Goal: Task Accomplishment & Management: Manage account settings

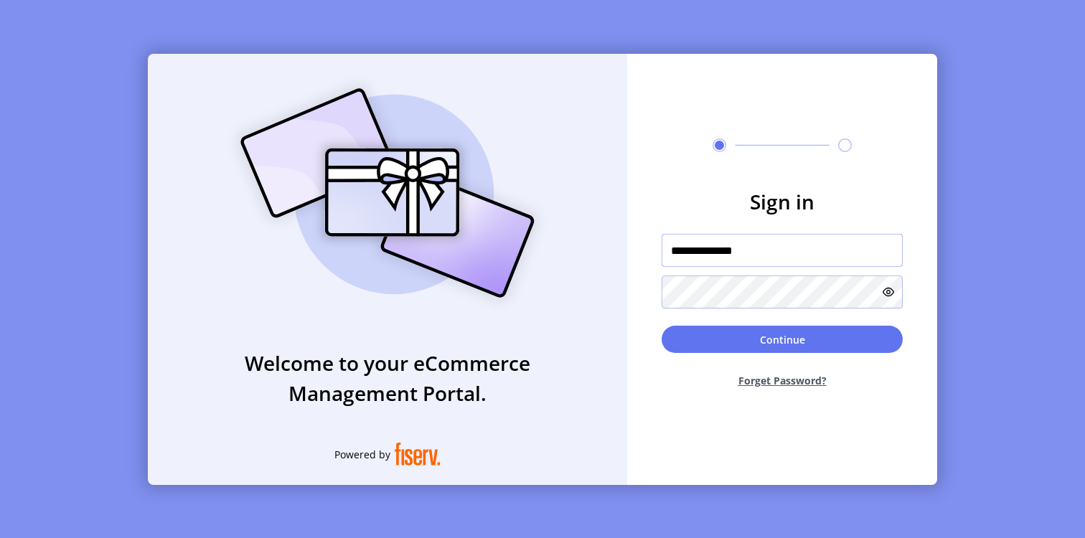
click at [809, 245] on input "**********" at bounding box center [782, 250] width 241 height 33
click at [882, 188] on h3 "Sign in" at bounding box center [782, 202] width 241 height 30
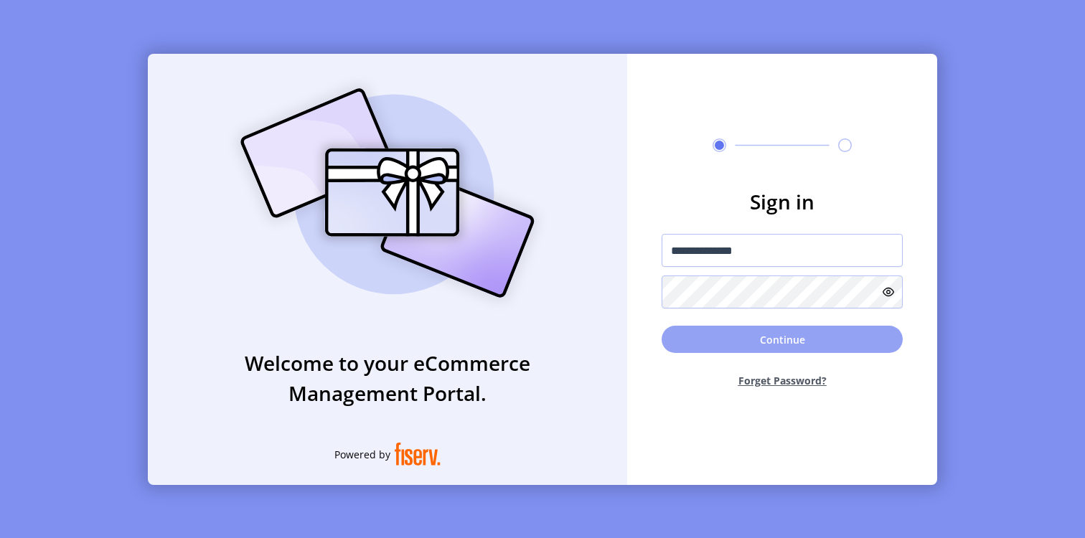
click at [772, 339] on button "Continue" at bounding box center [782, 339] width 241 height 27
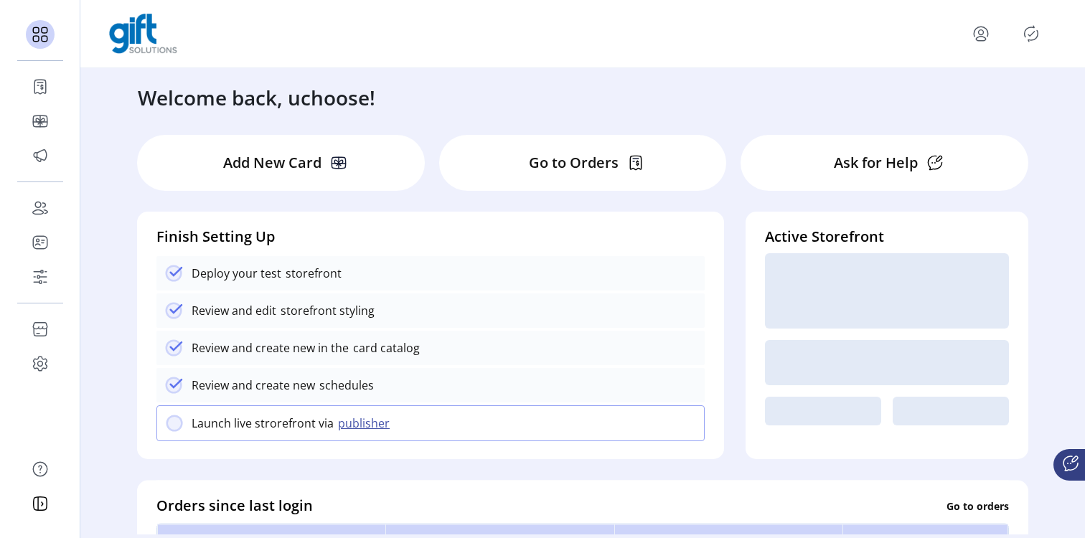
click at [1023, 30] on icon "Publisher Panel" at bounding box center [1031, 33] width 23 height 23
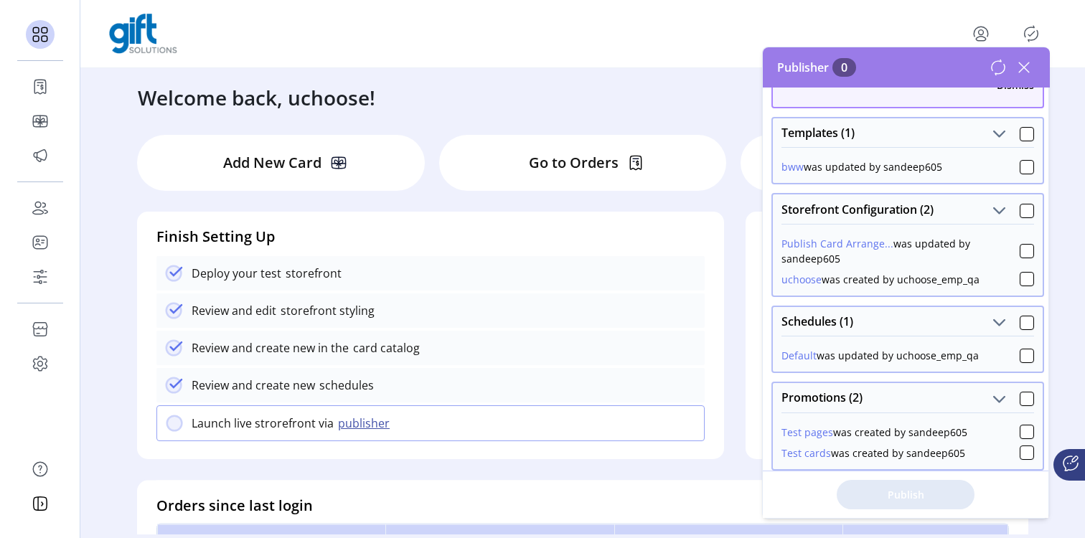
scroll to position [95, 0]
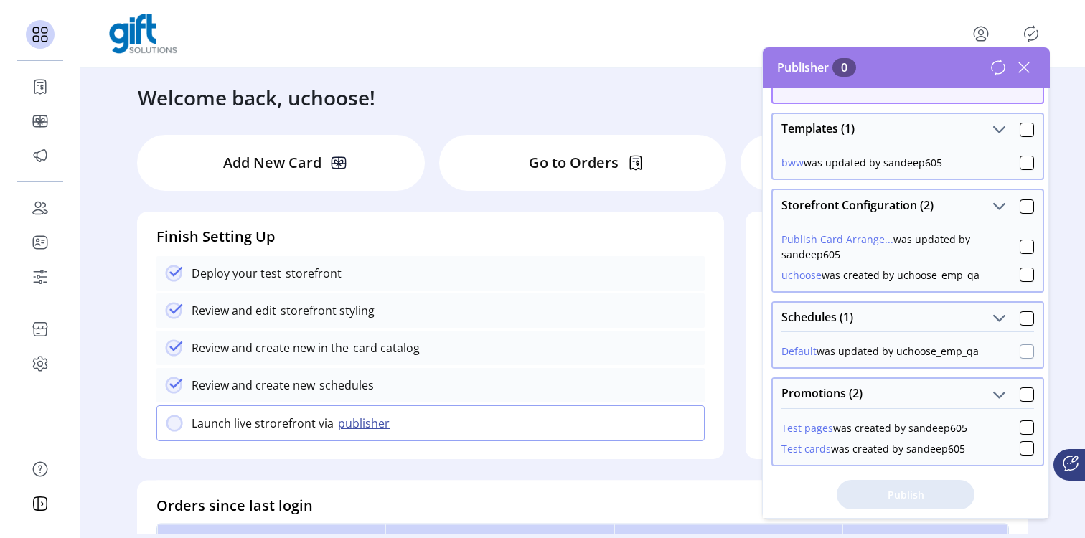
click at [1020, 347] on div at bounding box center [1027, 352] width 14 height 14
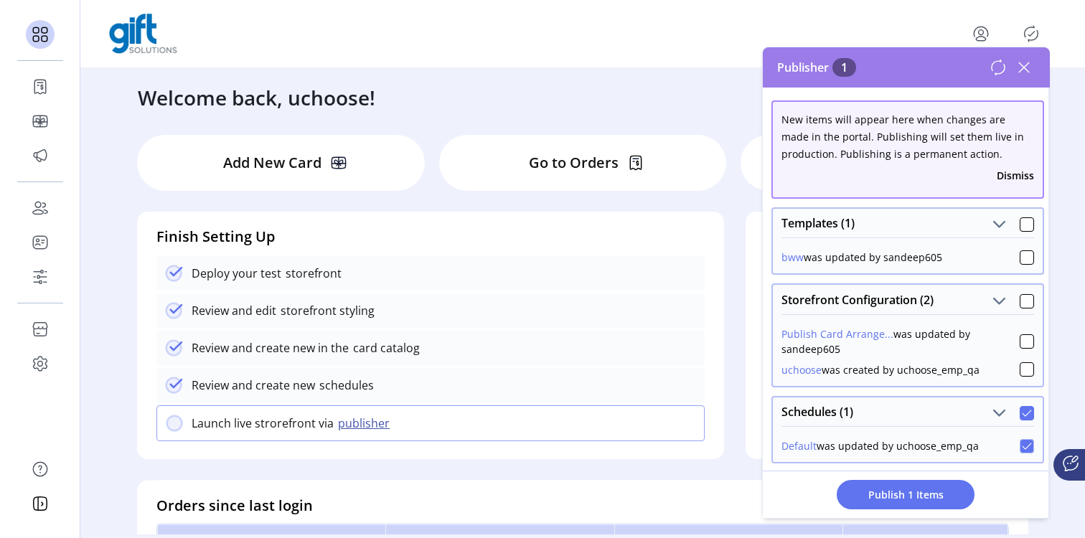
scroll to position [127, 0]
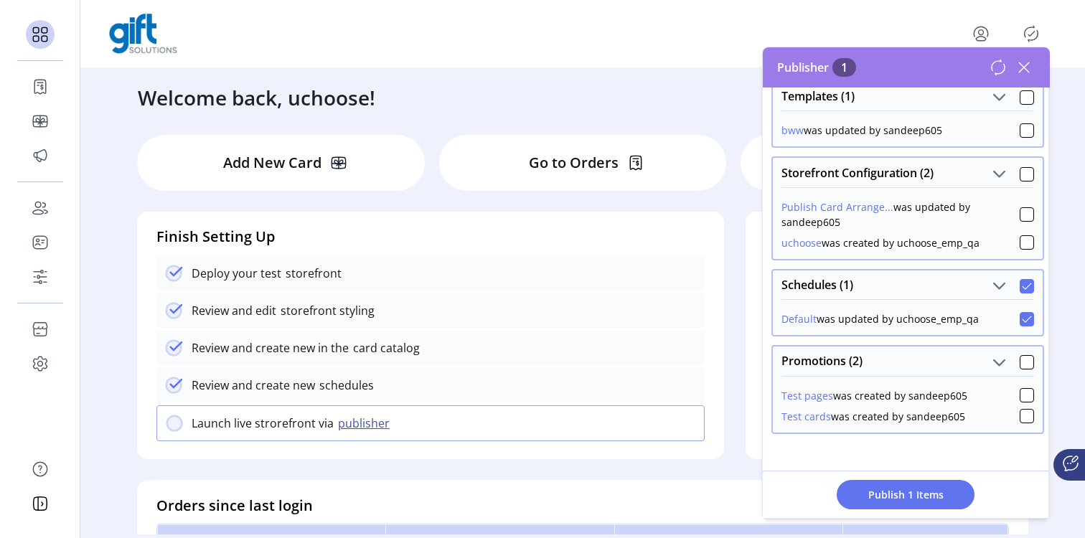
click at [1025, 64] on icon at bounding box center [1024, 67] width 23 height 23
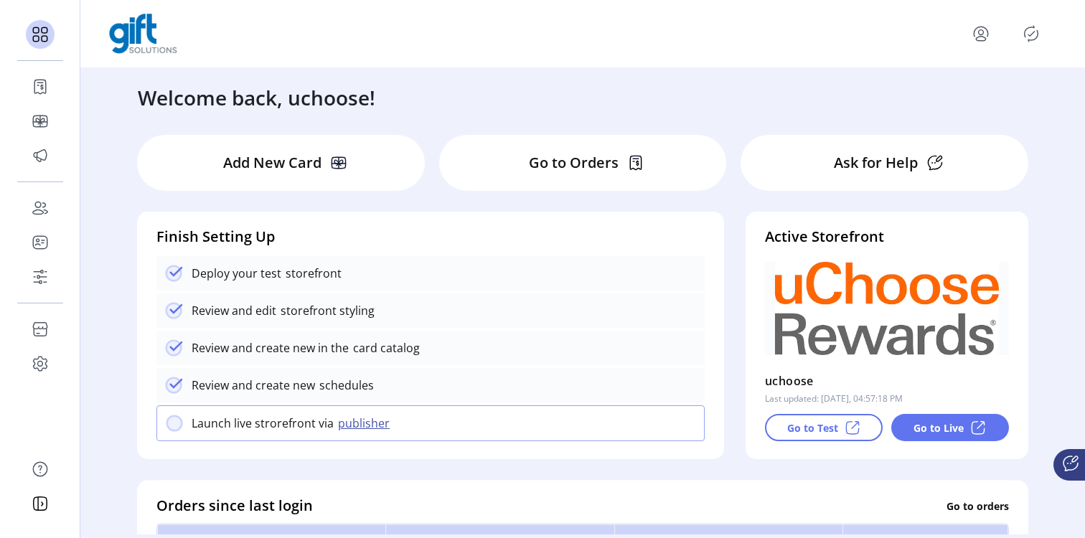
click at [769, 88] on div "Welcome back, uchoose!" at bounding box center [582, 90] width 919 height 44
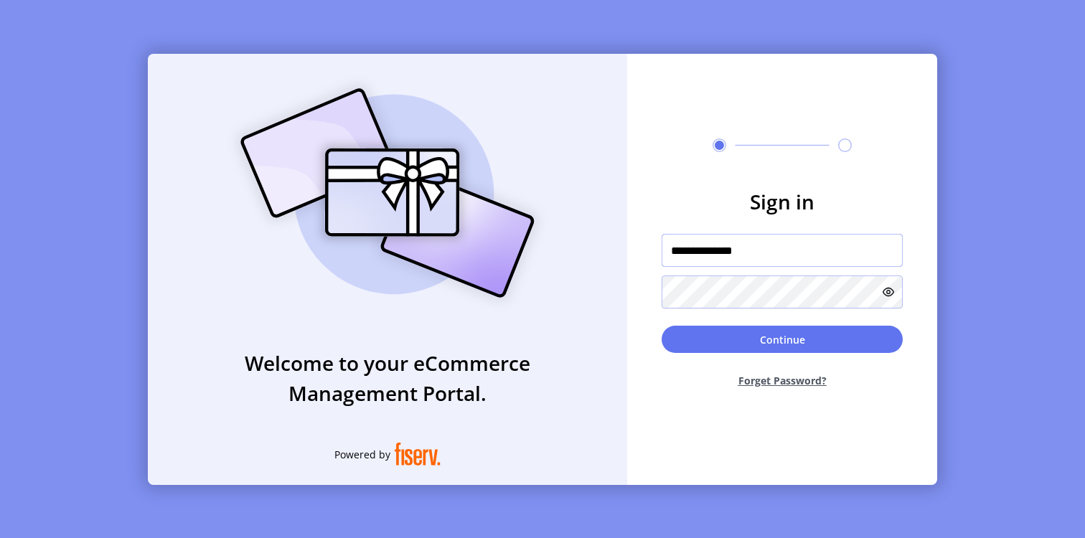
click at [848, 238] on input "**********" at bounding box center [782, 250] width 241 height 33
type input "**********"
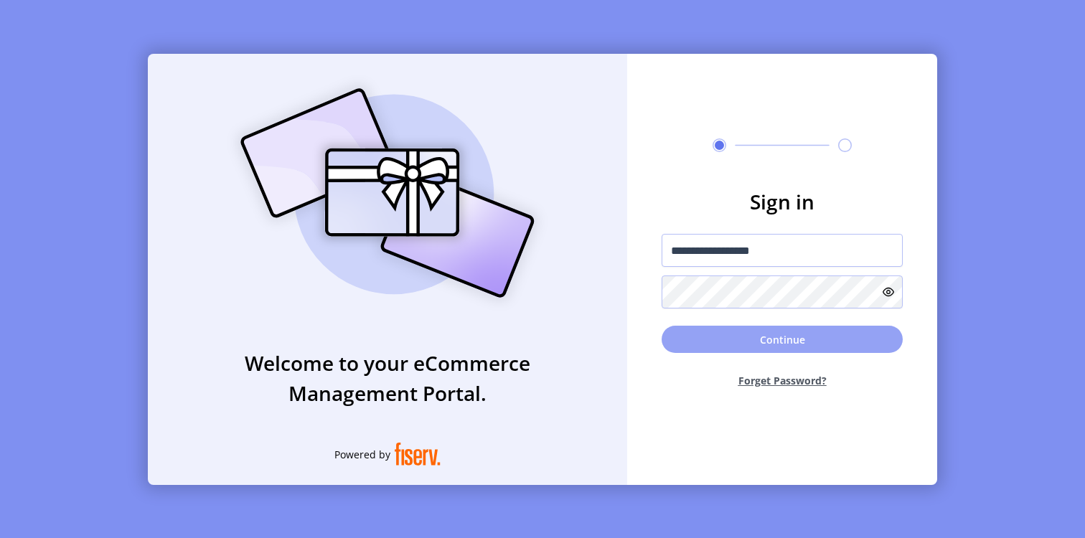
click at [810, 346] on button "Continue" at bounding box center [782, 339] width 241 height 27
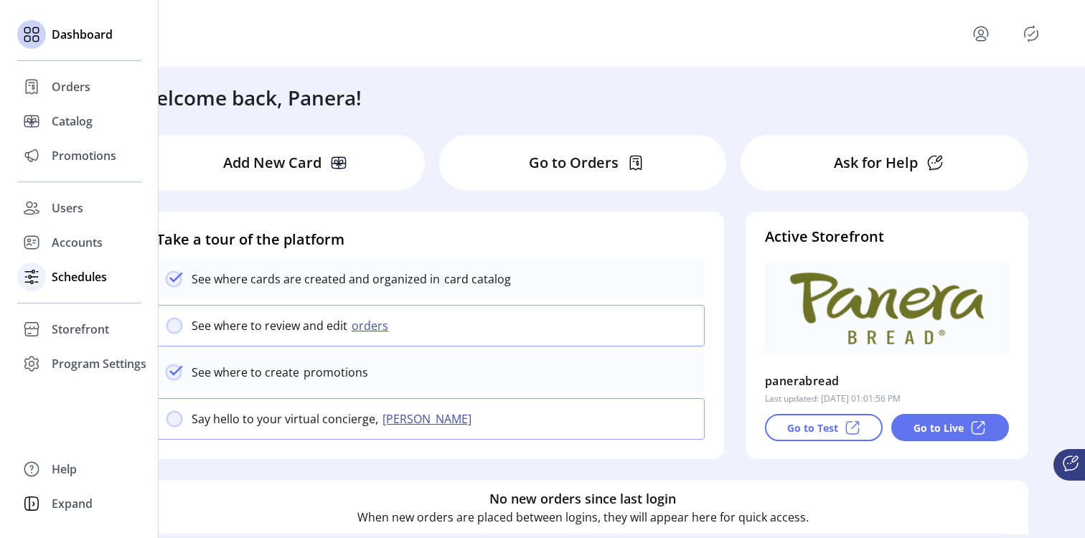
click at [50, 272] on div "Schedules" at bounding box center [79, 277] width 124 height 34
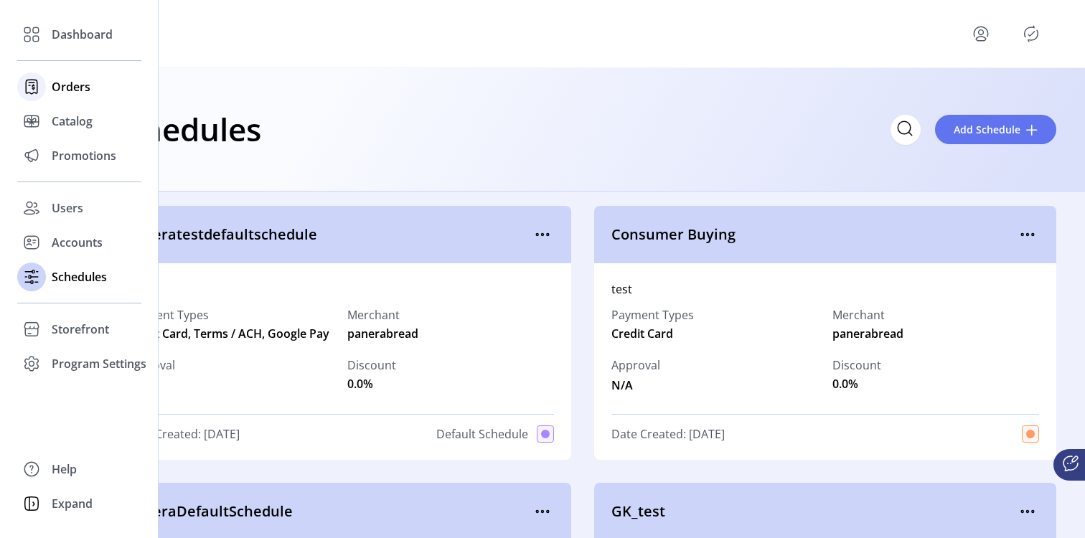
click at [64, 91] on span "Orders" at bounding box center [71, 86] width 39 height 17
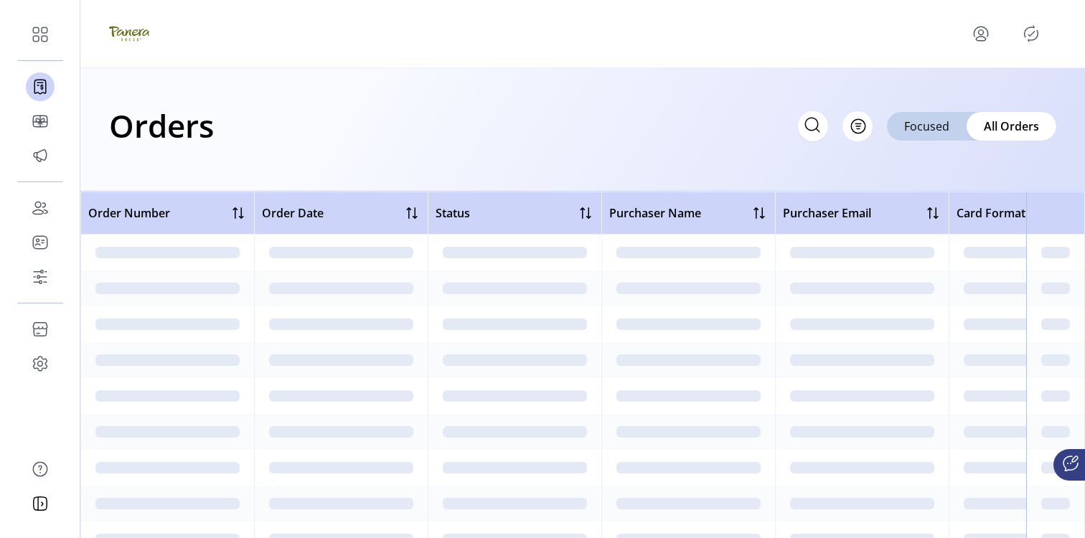
click at [347, 110] on div "Orders Filter Focused All Orders" at bounding box center [582, 125] width 947 height 50
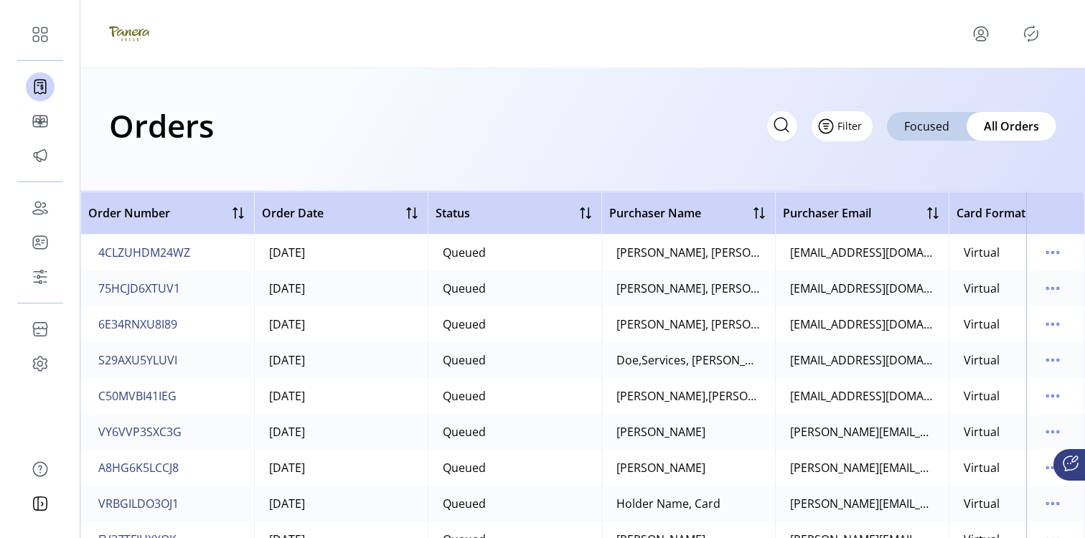
click at [857, 120] on span "Filter" at bounding box center [850, 125] width 24 height 15
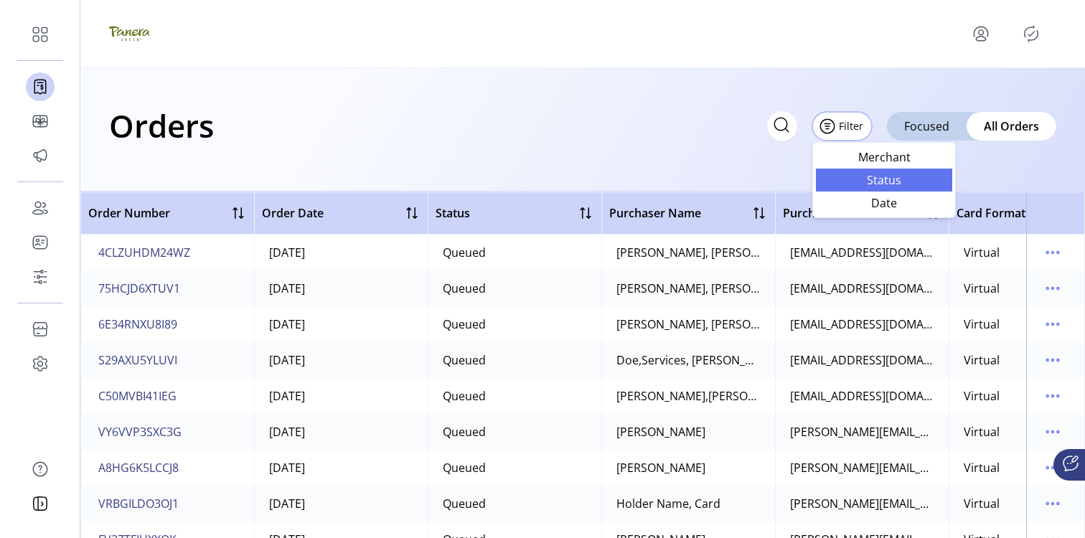
click at [870, 181] on span "Status" at bounding box center [884, 179] width 119 height 11
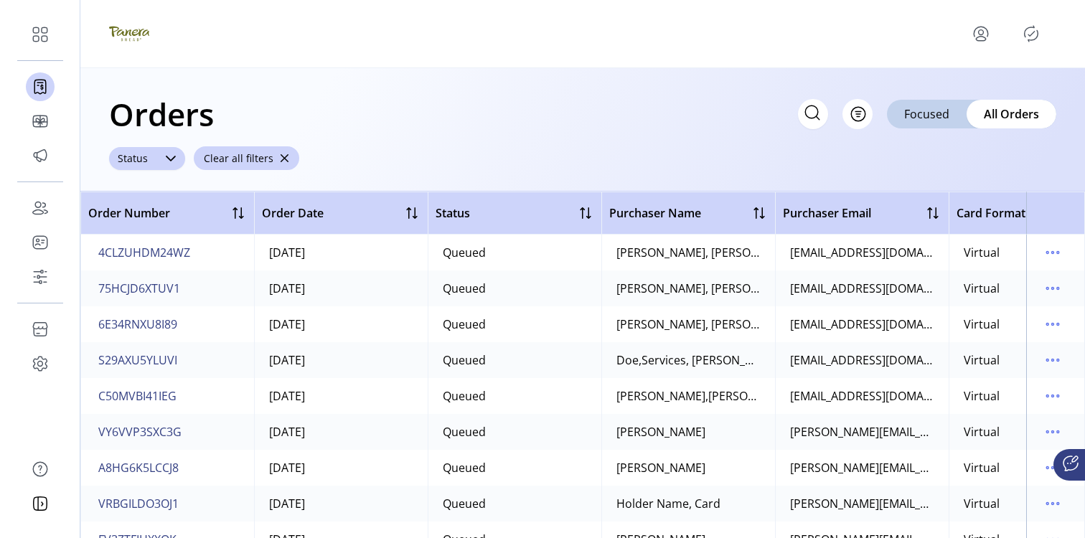
click at [174, 156] on icon at bounding box center [171, 159] width 10 height 6
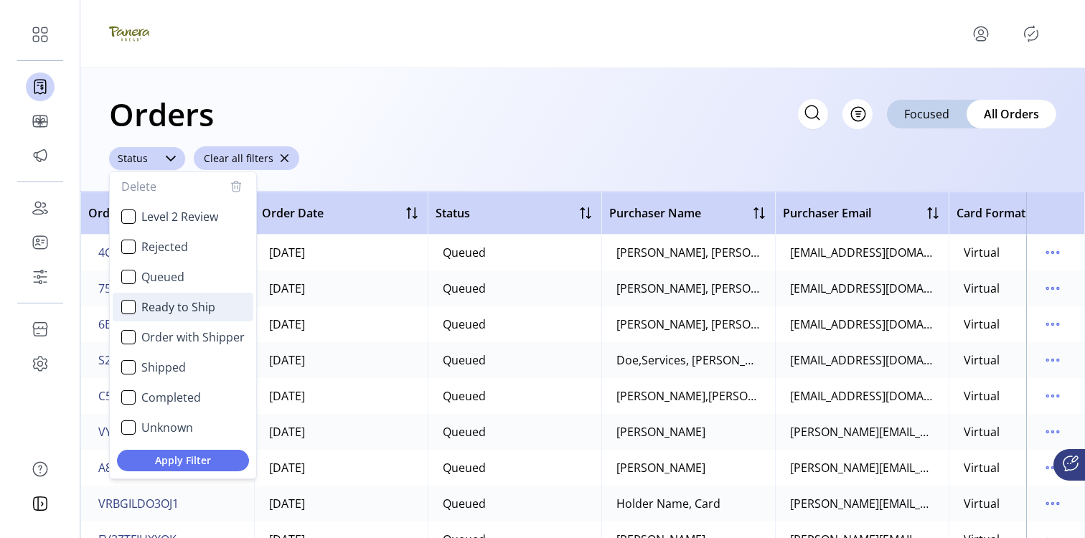
scroll to position [3, 0]
